Goal: Transaction & Acquisition: Purchase product/service

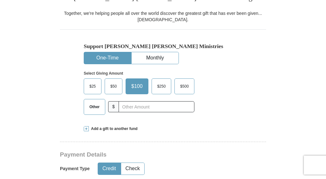
scroll to position [158, 0]
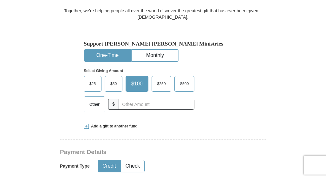
click at [96, 105] on span "Other" at bounding box center [94, 105] width 16 height 10
click at [0, 0] on input "Other" at bounding box center [0, 0] width 0 height 0
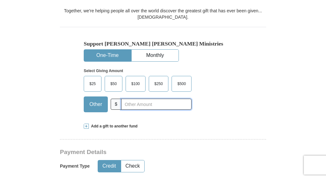
click at [122, 104] on input "text" at bounding box center [156, 104] width 70 height 11
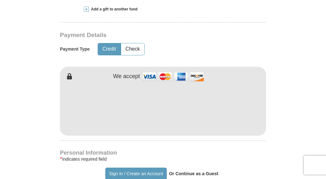
scroll to position [285, 0]
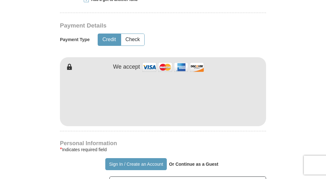
type input "20.00"
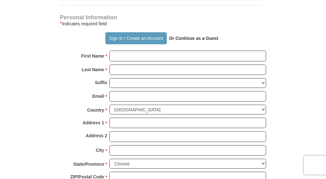
scroll to position [412, 0]
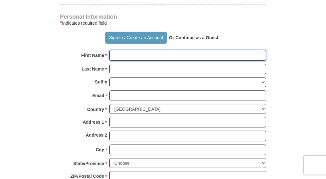
drag, startPoint x: 124, startPoint y: 54, endPoint x: 126, endPoint y: 57, distance: 3.8
click at [124, 54] on input "First Name *" at bounding box center [187, 55] width 156 height 11
type input "Amber"
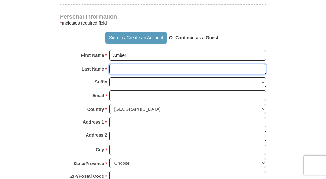
click at [127, 66] on input "Last Name *" at bounding box center [187, 69] width 156 height 11
type input "[PERSON_NAME]"
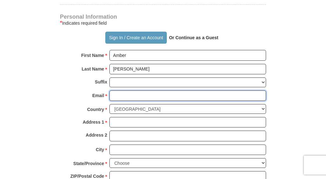
click at [119, 92] on input "Email *" at bounding box center [187, 96] width 156 height 11
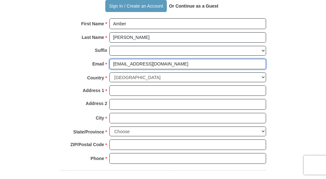
type input "[EMAIL_ADDRESS][DOMAIN_NAME]"
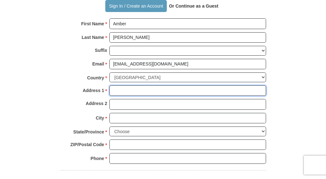
click at [120, 89] on input "Address 1 *" at bounding box center [187, 91] width 156 height 11
type input "PO Box 3444"
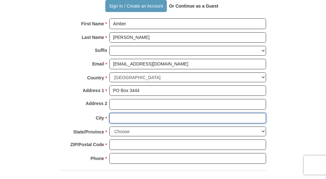
click at [119, 114] on input "City *" at bounding box center [187, 118] width 156 height 11
type input "Southfield"
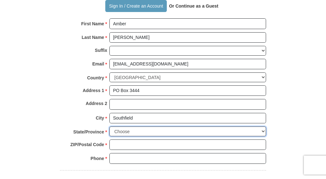
click at [116, 127] on select "Choose [US_STATE] [US_STATE] [US_STATE] [US_STATE] [US_STATE] Armed Forces Amer…" at bounding box center [187, 132] width 156 height 10
select select "MI"
click at [109, 127] on select "Choose [US_STATE] [US_STATE] [US_STATE] [US_STATE] [US_STATE] Armed Forces Amer…" at bounding box center [187, 132] width 156 height 10
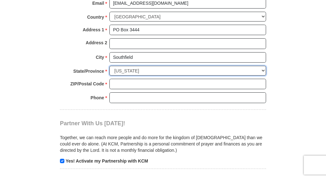
scroll to position [507, 0]
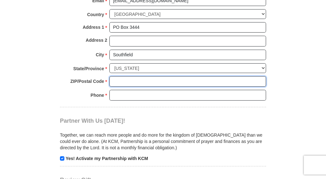
click at [122, 78] on input "ZIP/Postal Code *" at bounding box center [187, 81] width 156 height 11
type input "48037"
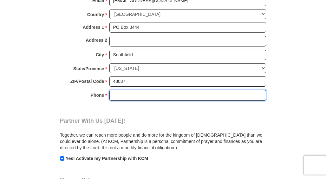
click at [114, 91] on input "Phone * *" at bounding box center [187, 95] width 156 height 11
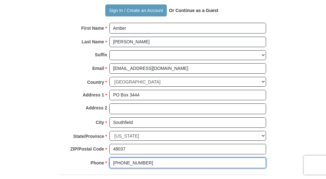
scroll to position [412, 0]
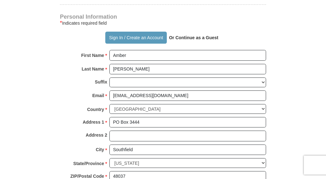
type input "[PHONE_NUMBER]"
click at [184, 38] on strong "Or Continue as a Guest" at bounding box center [193, 37] width 49 height 5
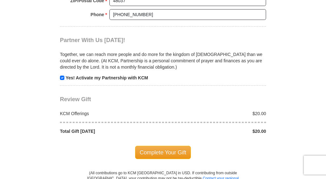
scroll to position [602, 0]
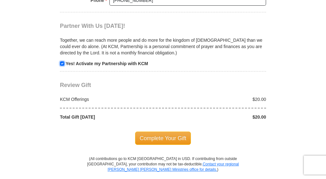
click at [61, 61] on input "checkbox" at bounding box center [62, 63] width 4 height 4
checkbox input "false"
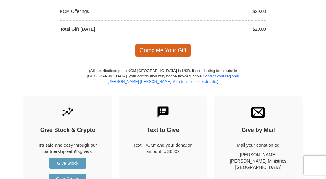
scroll to position [665, 0]
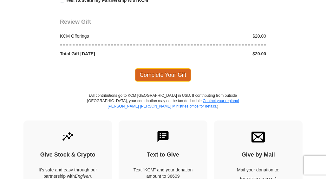
click at [155, 71] on span "Complete Your Gift" at bounding box center [163, 74] width 56 height 13
